Goal: Transaction & Acquisition: Purchase product/service

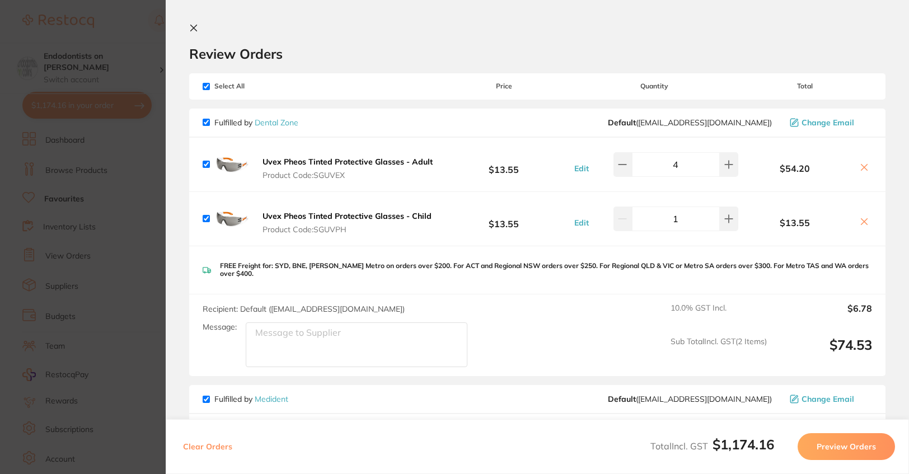
click at [100, 161] on section "Update RRP Set your pre negotiated price for this item. Item Agreed RRP (excl. …" at bounding box center [454, 237] width 909 height 474
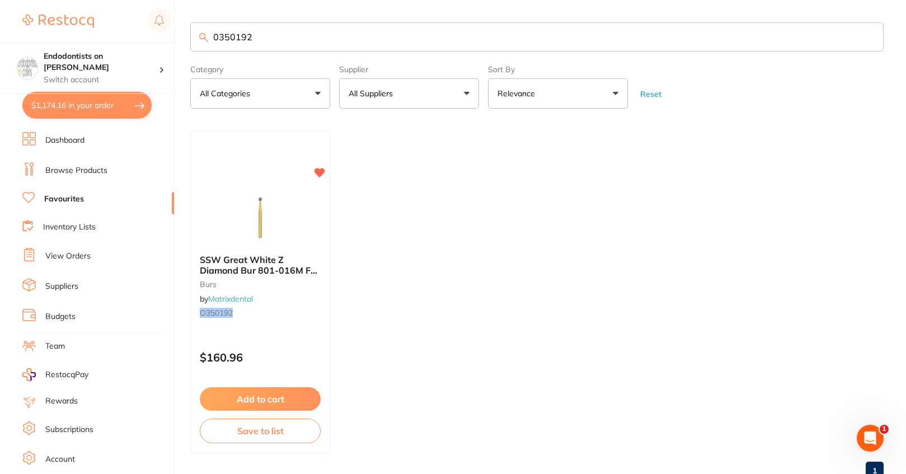
drag, startPoint x: 255, startPoint y: 42, endPoint x: 193, endPoint y: 17, distance: 67.0
click at [193, 17] on main "0350192 Category All Categories All Categories burs Clear Category false All Ca…" at bounding box center [548, 255] width 716 height 511
type input "bibs"
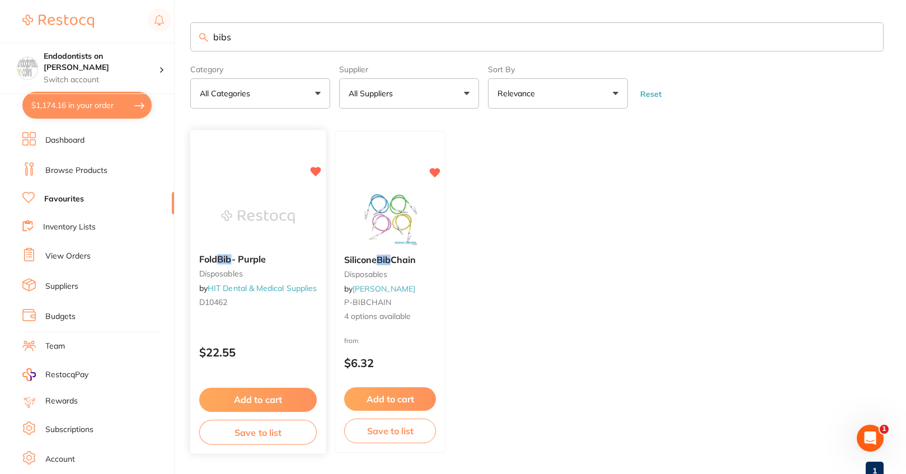
click at [274, 395] on button "Add to cart" at bounding box center [258, 400] width 118 height 24
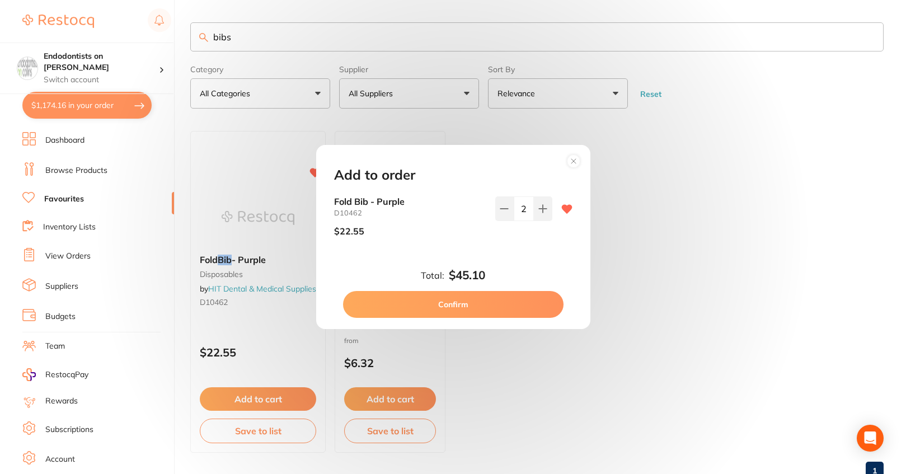
click at [518, 305] on button "Confirm" at bounding box center [453, 304] width 220 height 27
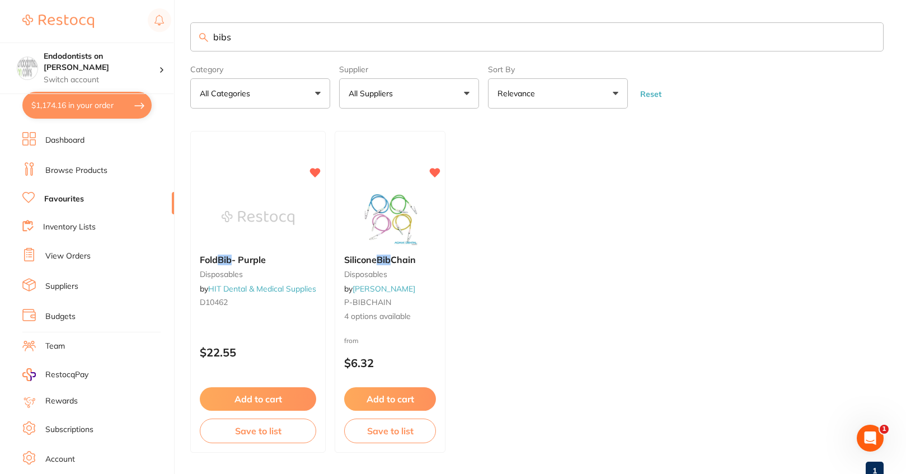
click at [556, 317] on ul "Fold Bib - Purple disposables by HIT Dental & Medical Supplies D10462 $22.55 Ad…" at bounding box center [536, 292] width 693 height 322
click at [48, 144] on link "Dashboard" at bounding box center [64, 140] width 39 height 11
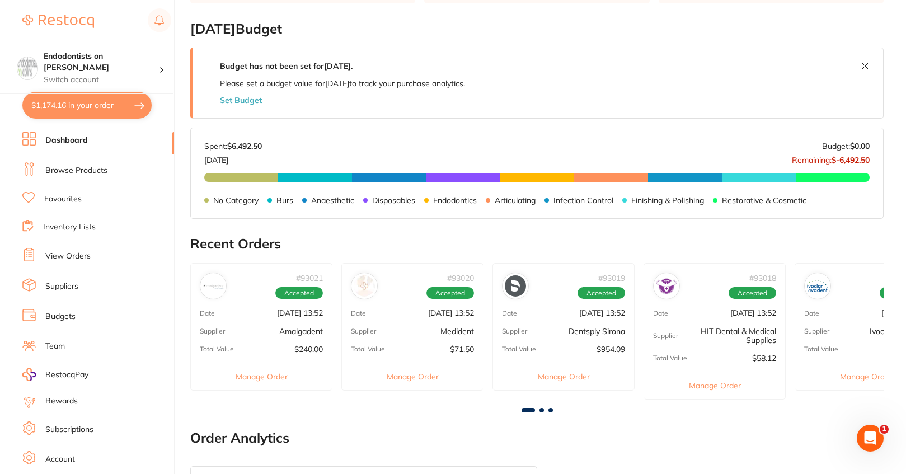
scroll to position [168, 0]
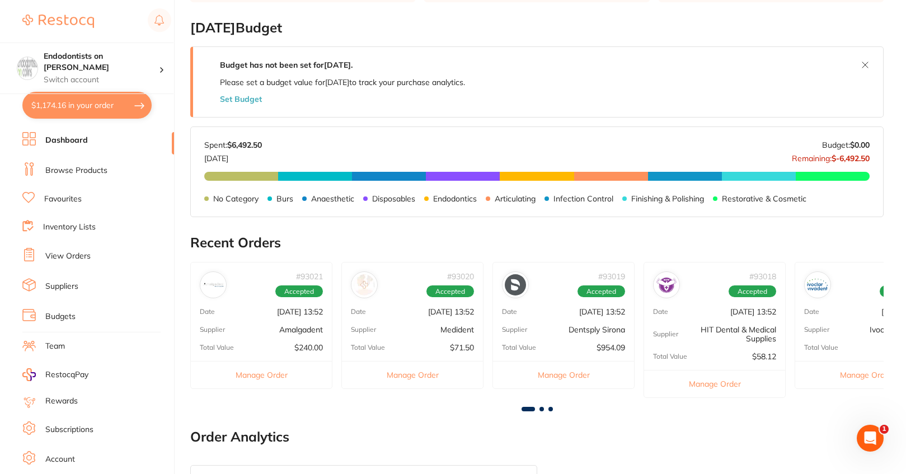
click at [68, 196] on link "Favourites" at bounding box center [62, 199] width 37 height 11
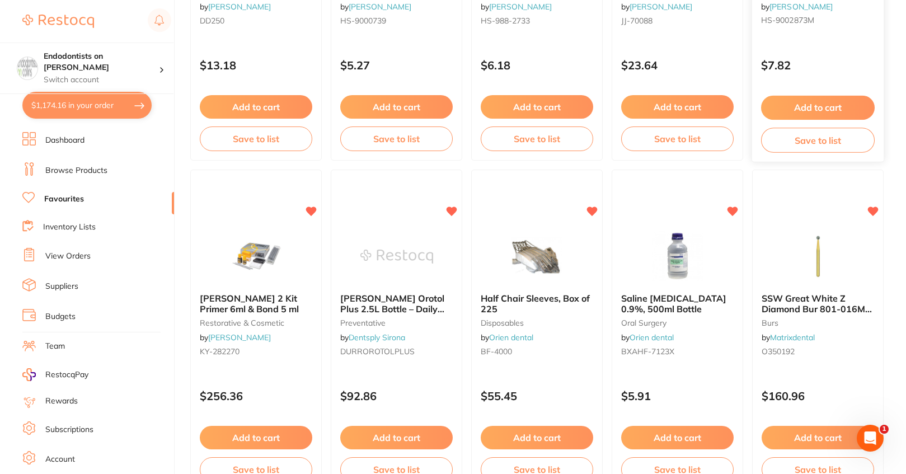
scroll to position [1287, 0]
